Goal: Task Accomplishment & Management: Manage account settings

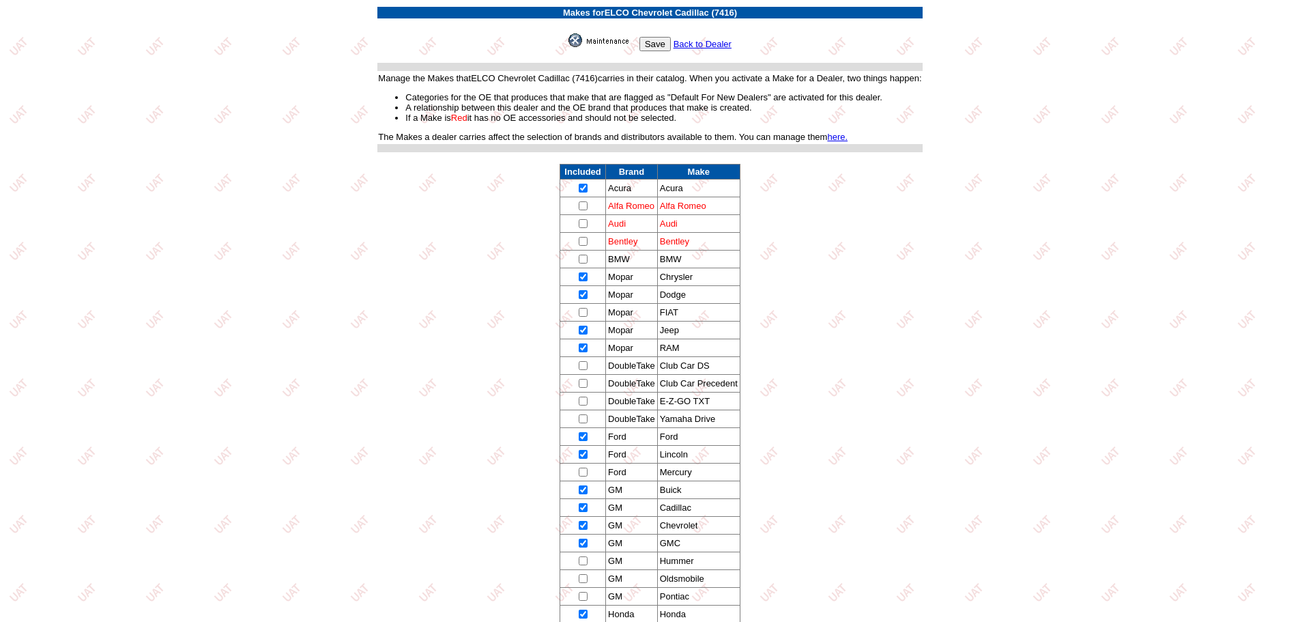
click at [656, 44] on input "Save" at bounding box center [654, 44] width 31 height 14
click at [692, 43] on link "Back to Dealer" at bounding box center [702, 44] width 58 height 10
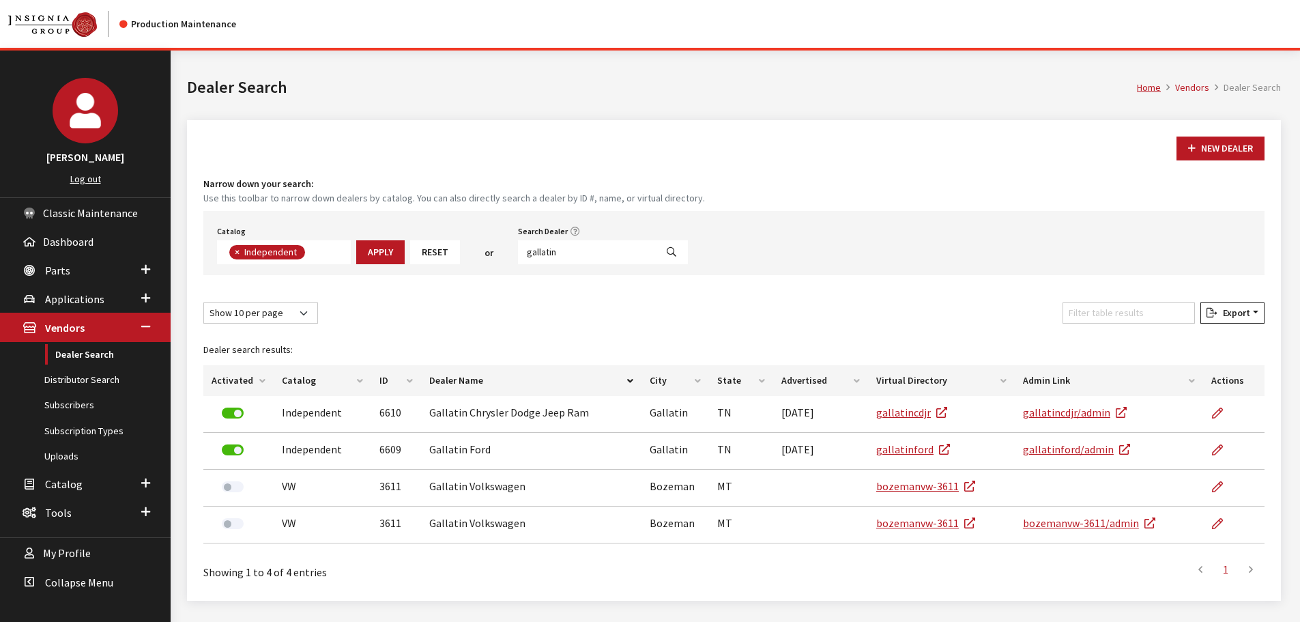
scroll to position [98, 0]
click at [95, 355] on link "Dealer Search" at bounding box center [85, 354] width 171 height 25
drag, startPoint x: 556, startPoint y: 252, endPoint x: 461, endPoint y: 263, distance: 96.1
click at [461, 266] on div "Catalog Acura Alfa Romeo Audi Bentley BMW Chrysler DoubleTake Ford GM Honda Hyu…" at bounding box center [733, 243] width 1061 height 64
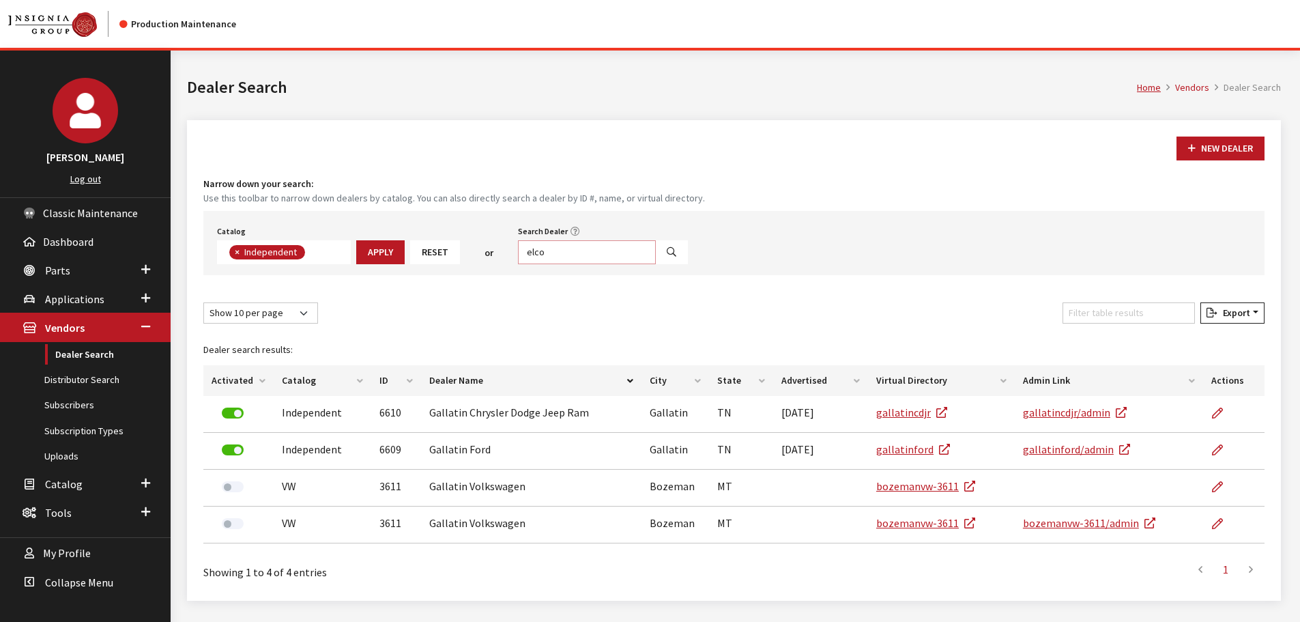
type input "elco"
click at [667, 249] on icon "Search" at bounding box center [672, 253] width 10 height 10
select select
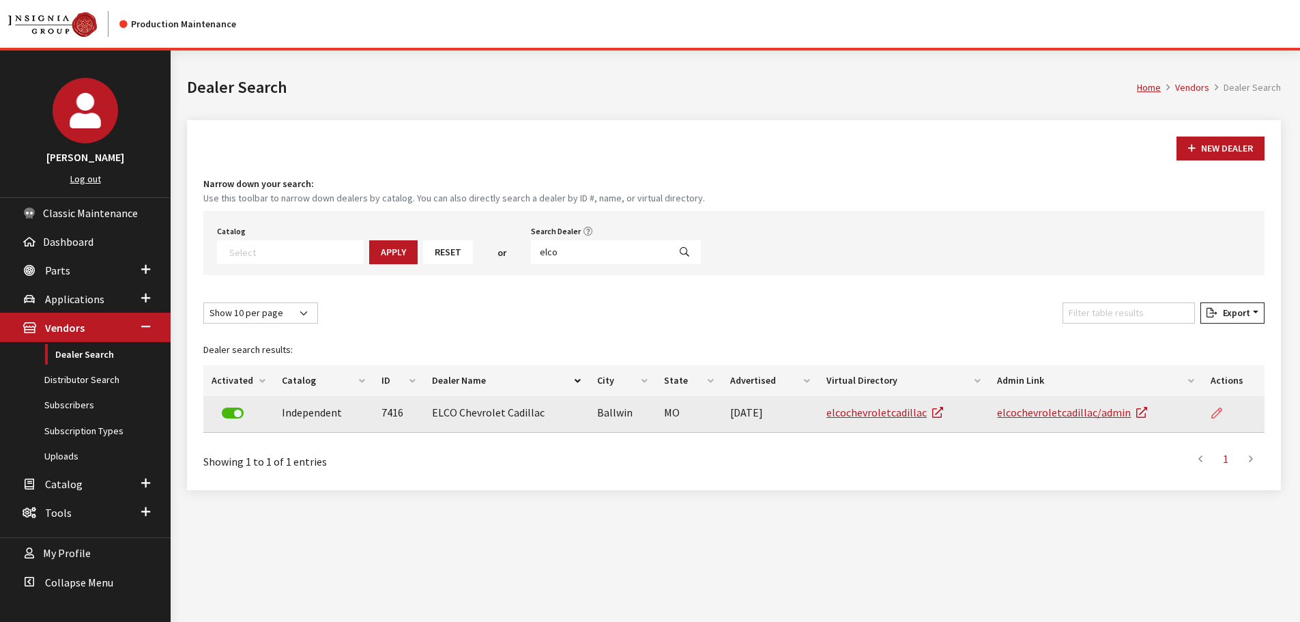
click at [1218, 413] on icon at bounding box center [1216, 413] width 11 height 11
